Goal: Navigation & Orientation: Go to known website

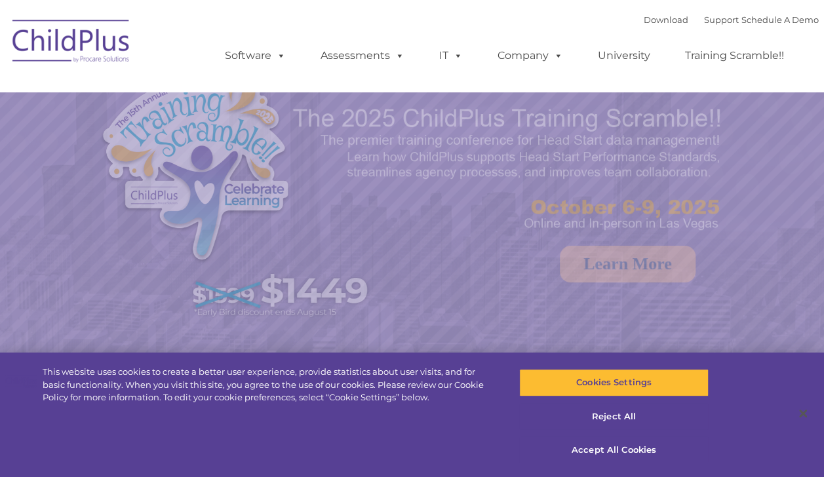
select select "MEDIUM"
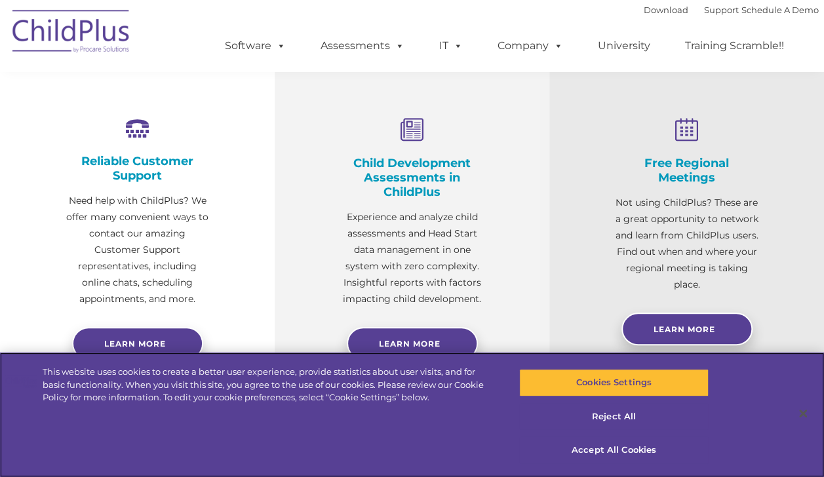
scroll to position [474, 0]
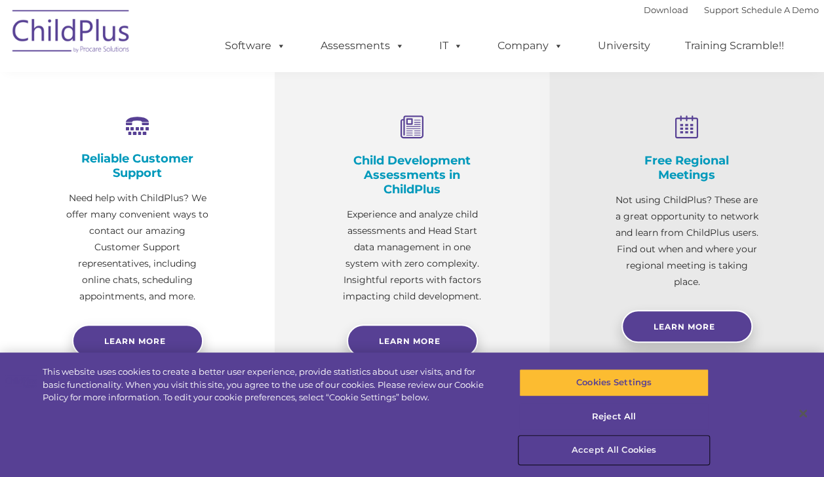
click at [642, 452] on button "Accept All Cookies" at bounding box center [613, 450] width 189 height 28
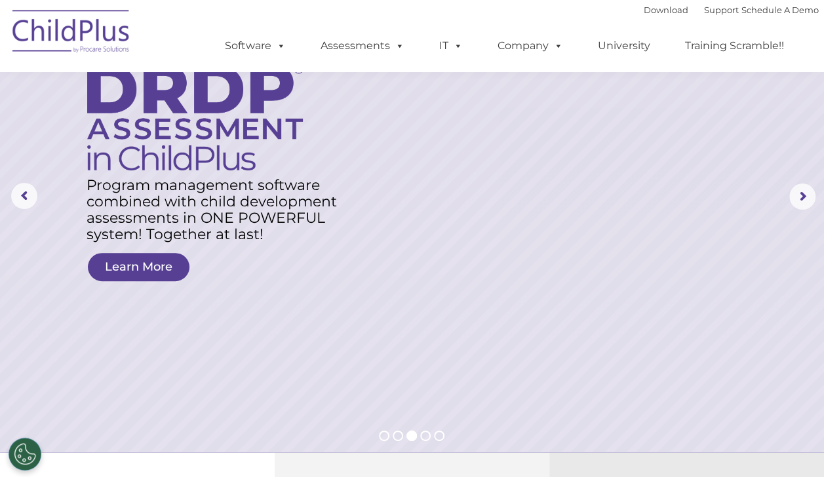
scroll to position [0, 0]
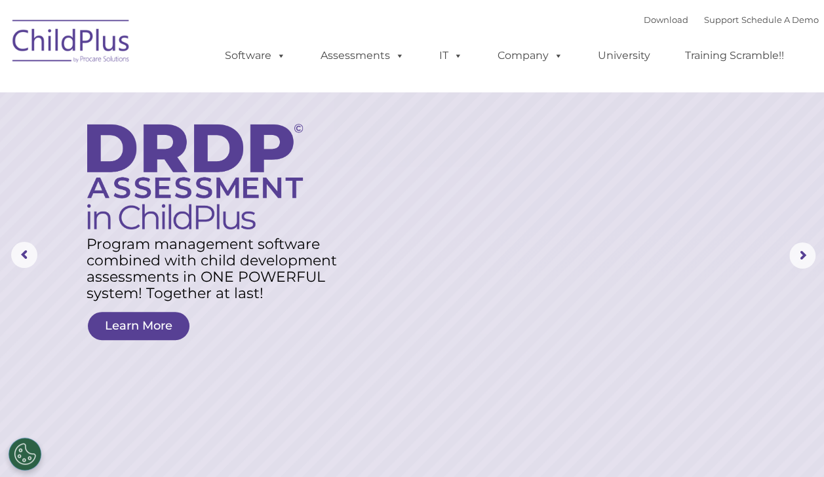
click at [50, 33] on img at bounding box center [71, 43] width 131 height 66
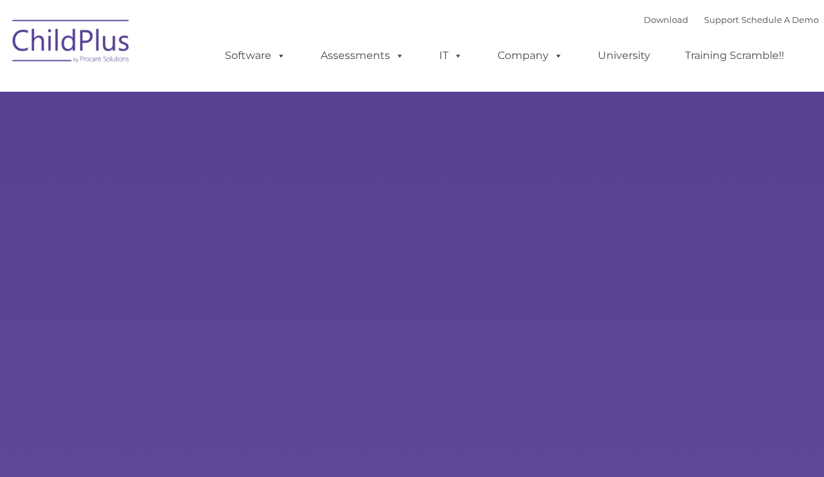
type input ""
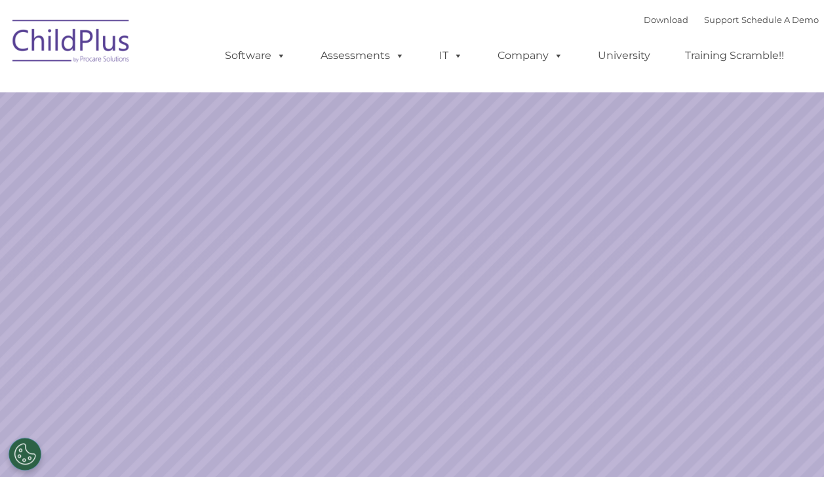
select select "MEDIUM"
